Goal: Find specific page/section: Find specific page/section

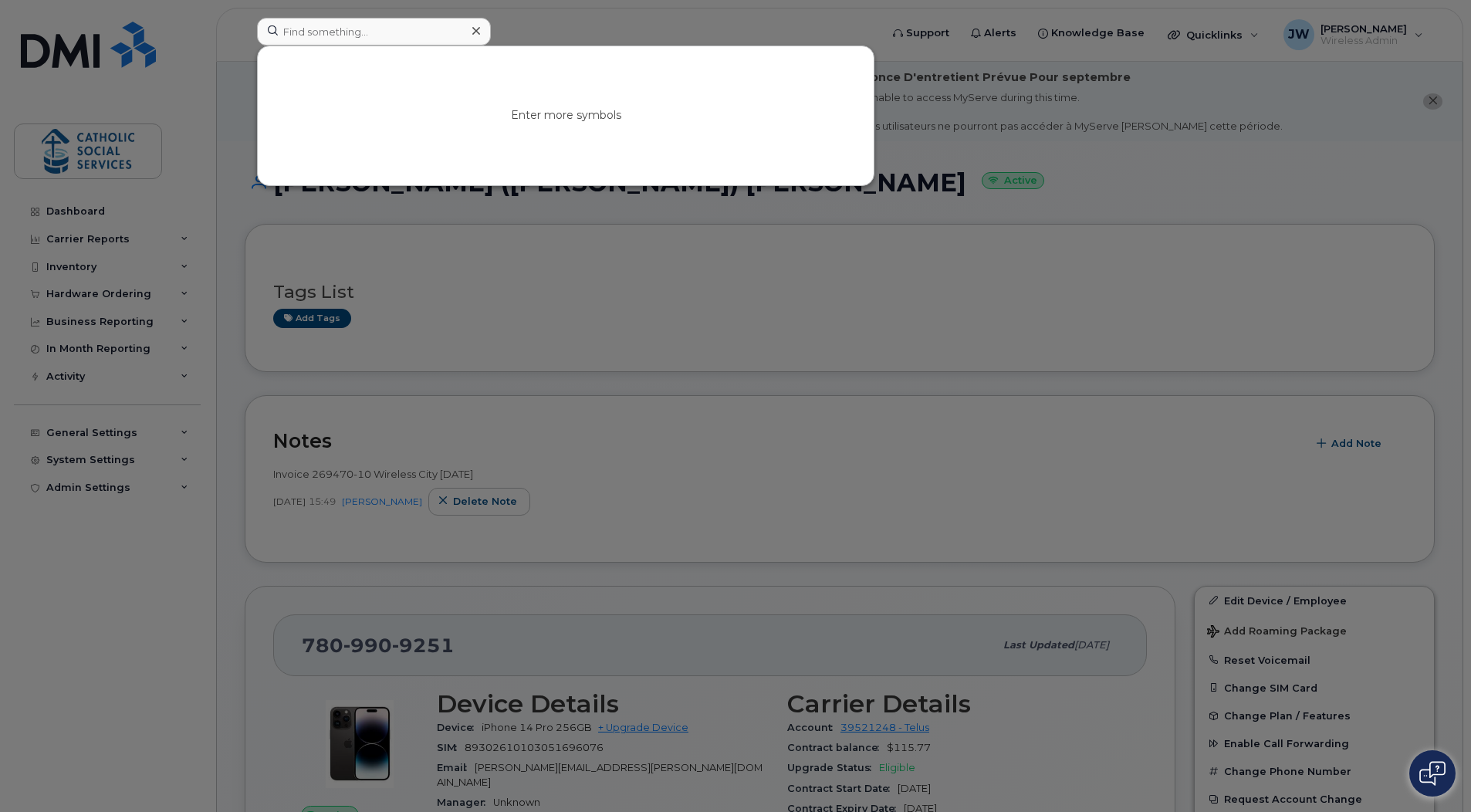
click at [387, 32] on input at bounding box center [373, 31] width 234 height 28
type input "robe"
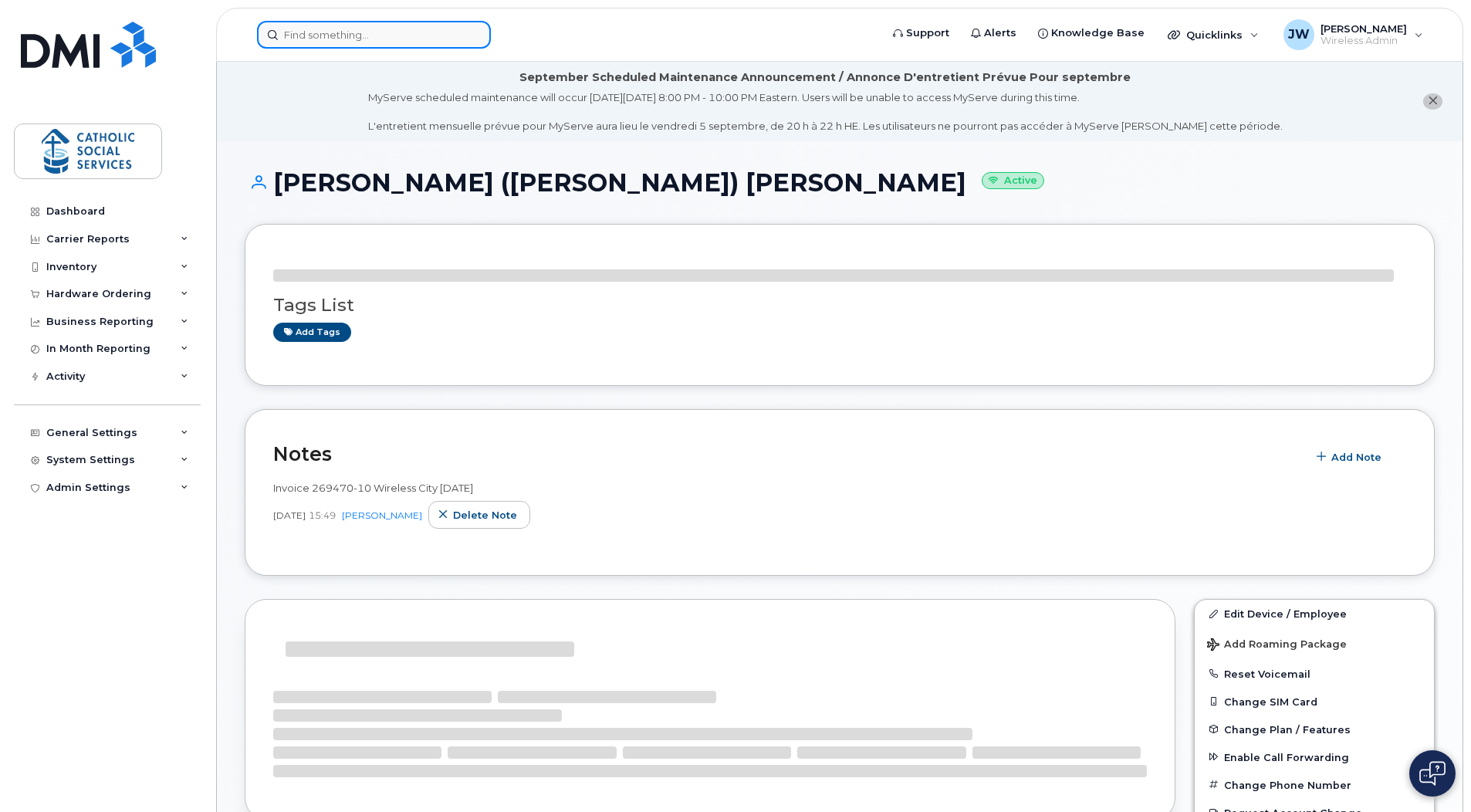
click at [341, 37] on input at bounding box center [373, 35] width 234 height 28
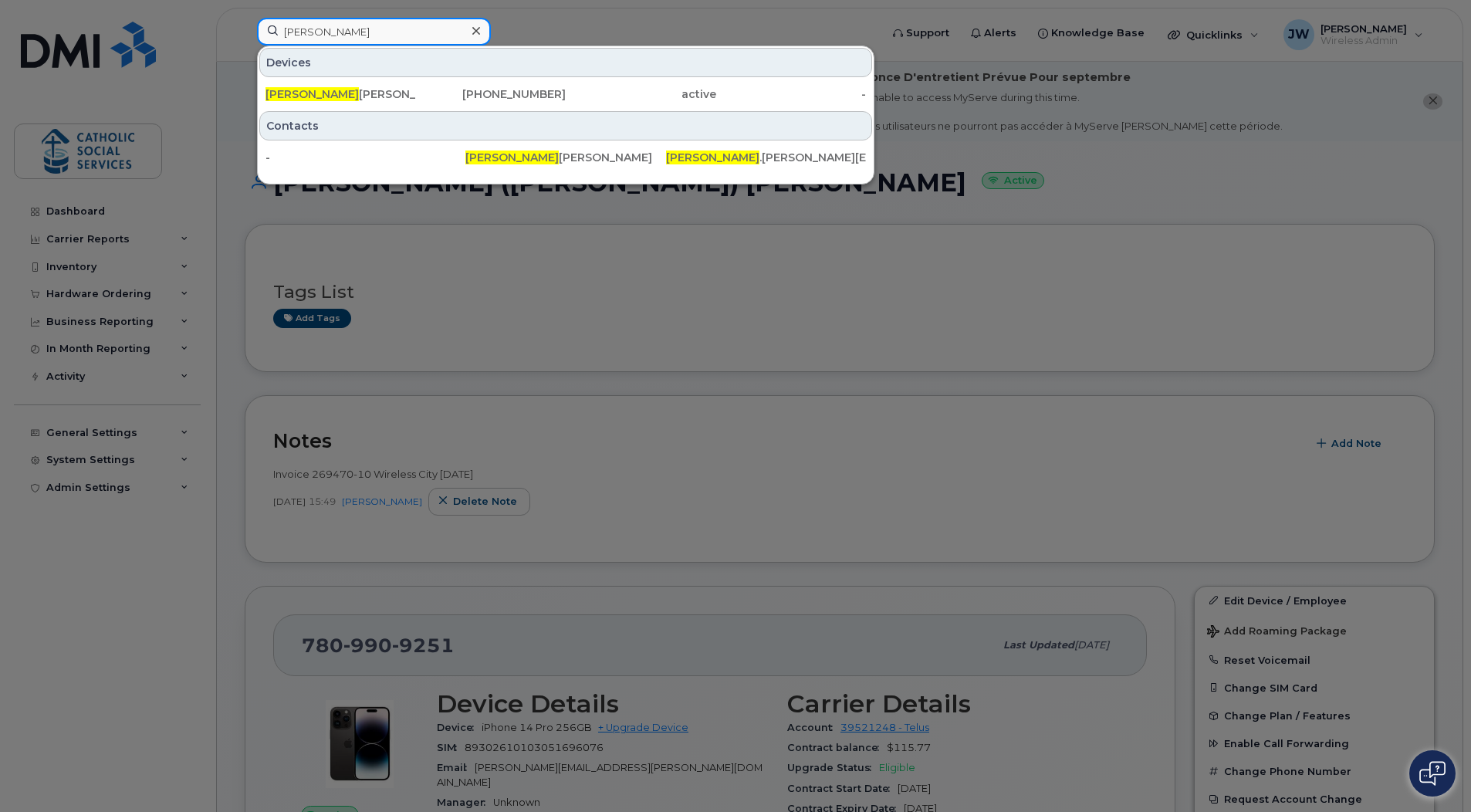
type input "robert"
